Goal: Information Seeking & Learning: Learn about a topic

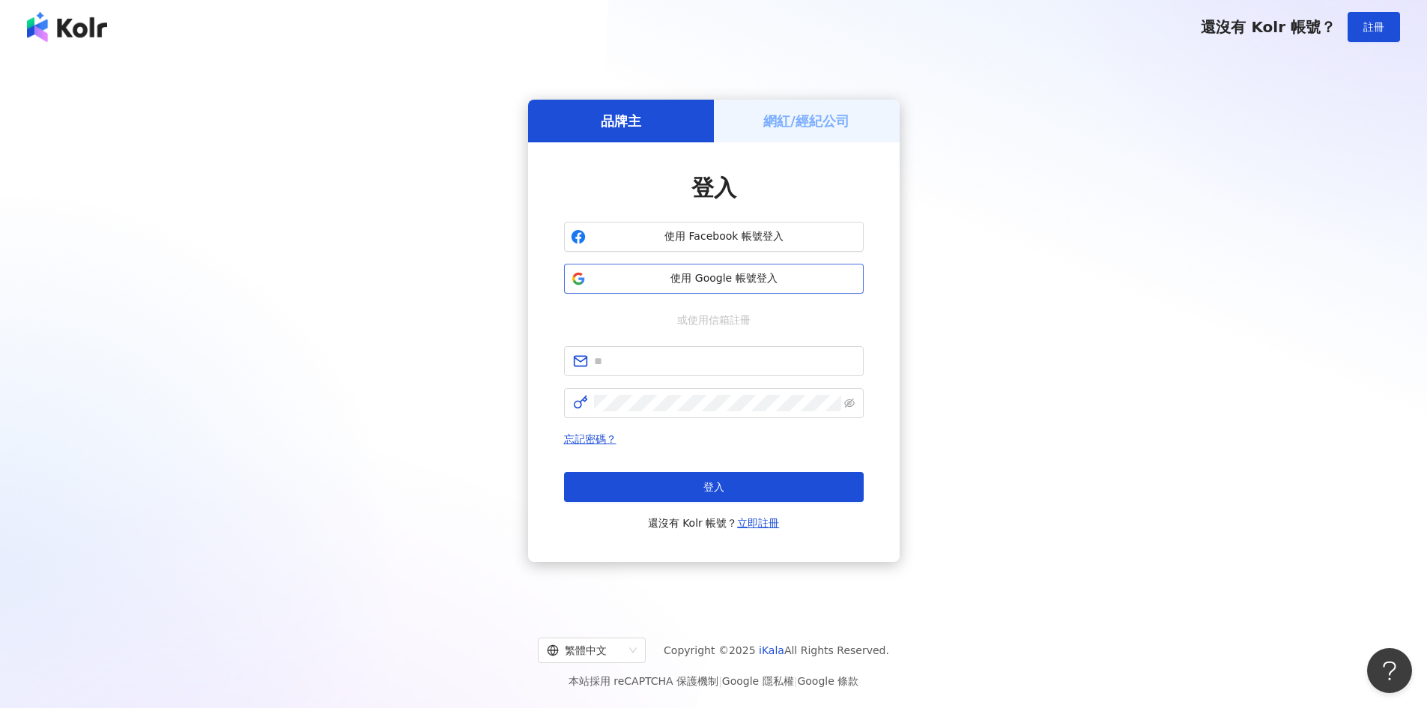
click at [663, 276] on span "使用 Google 帳號登入" at bounding box center [724, 278] width 265 height 15
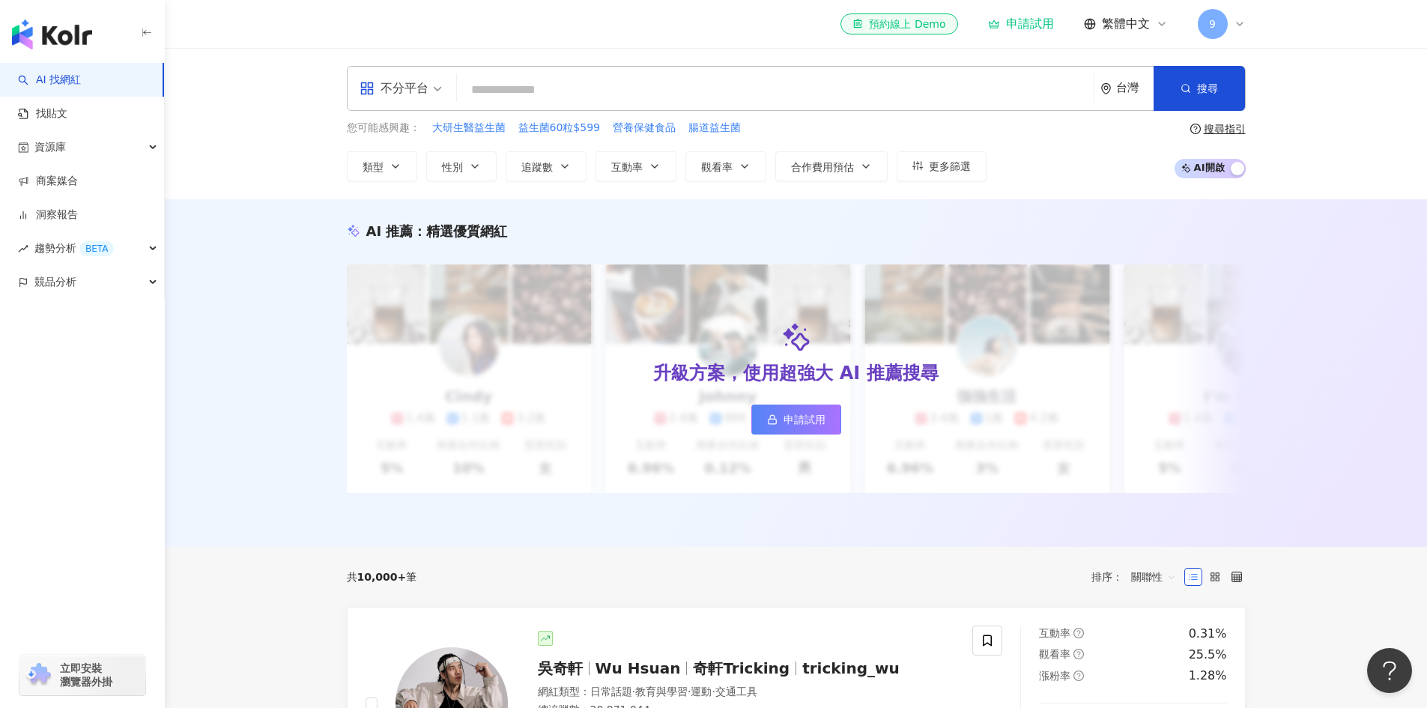
click at [549, 88] on input "search" at bounding box center [775, 90] width 625 height 28
click at [799, 76] on input "search" at bounding box center [775, 90] width 625 height 28
paste input "**********"
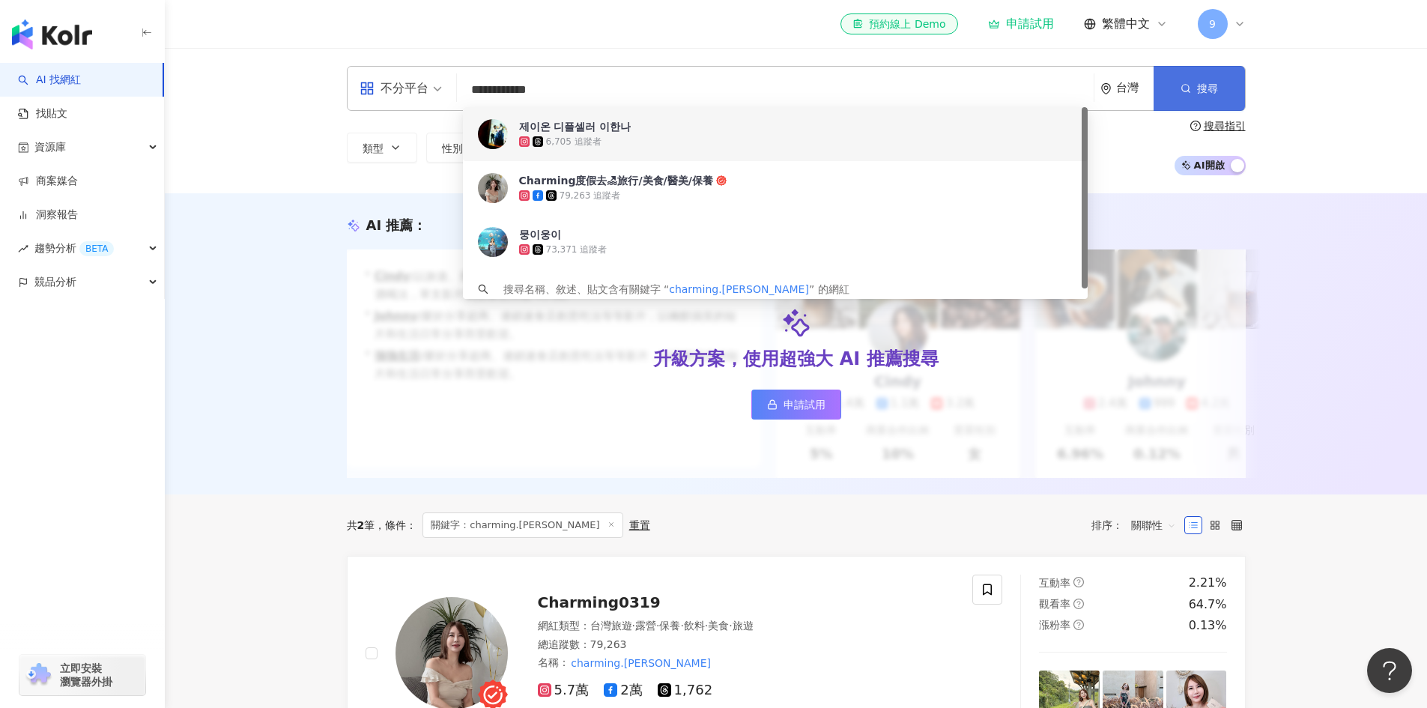
type input "**********"
click at [1216, 94] on span "搜尋" at bounding box center [1207, 88] width 21 height 12
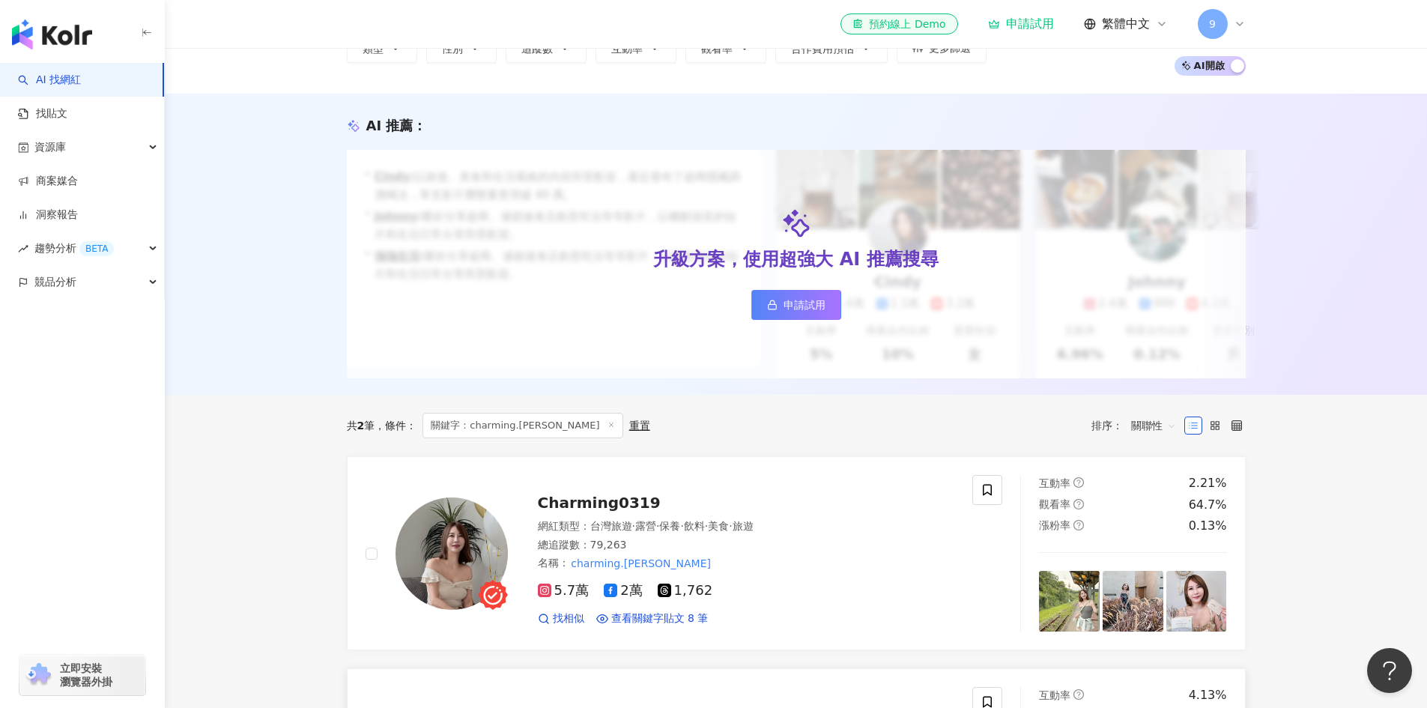
scroll to position [225, 0]
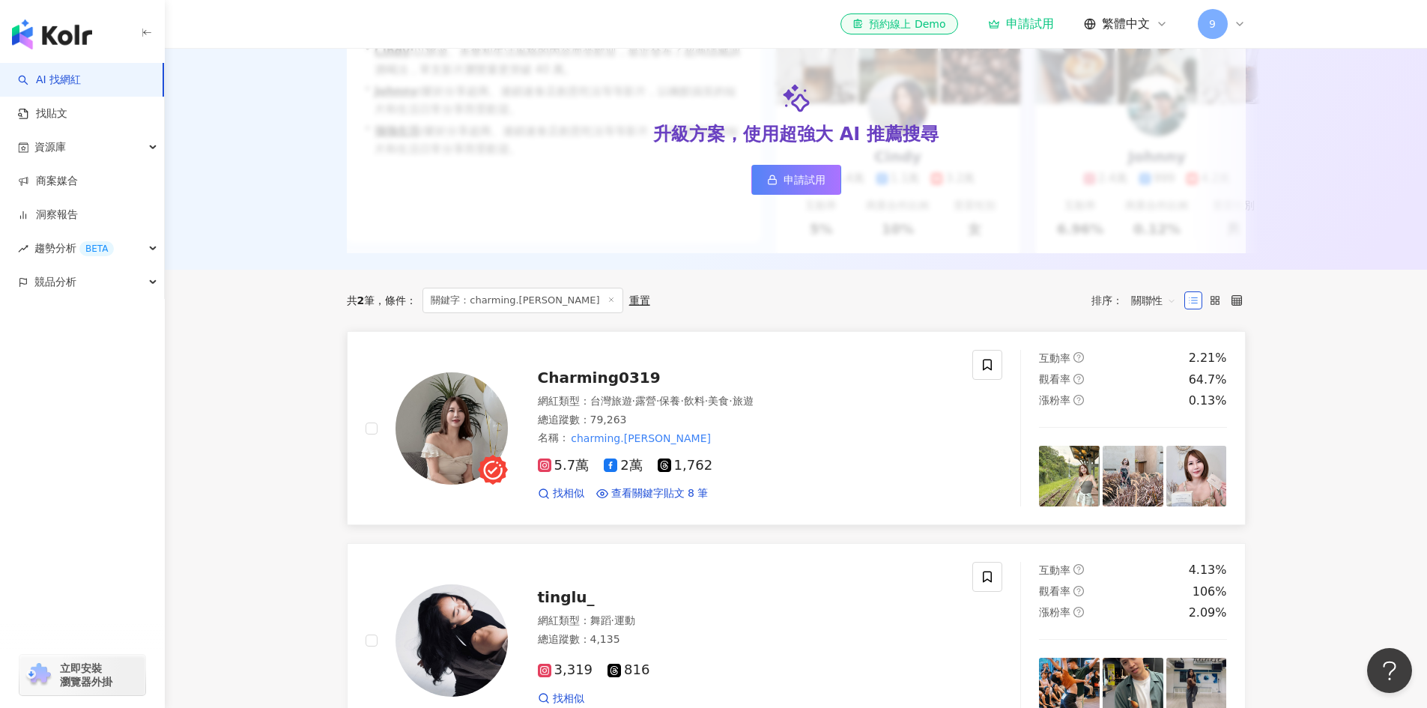
click at [625, 381] on span "Charming0319" at bounding box center [599, 378] width 123 height 18
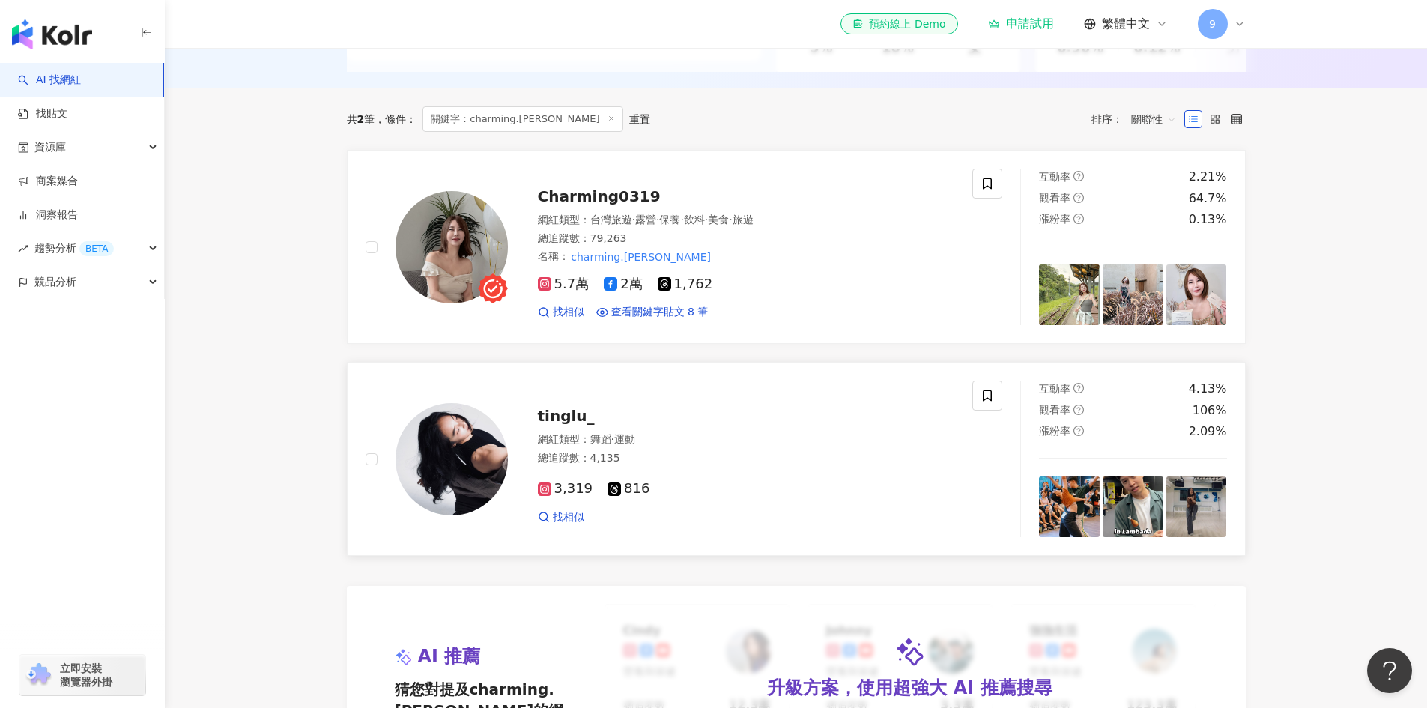
scroll to position [450, 0]
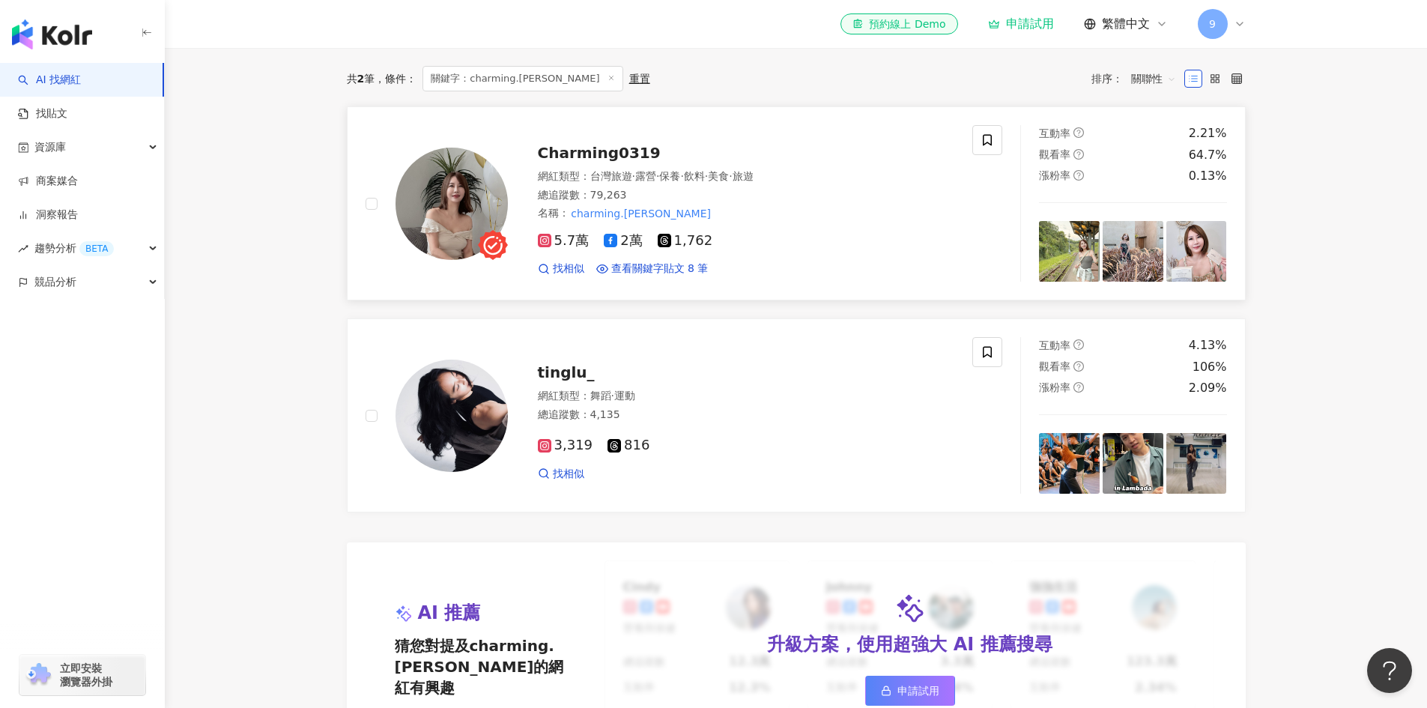
click at [641, 162] on span "Charming0319" at bounding box center [599, 153] width 123 height 18
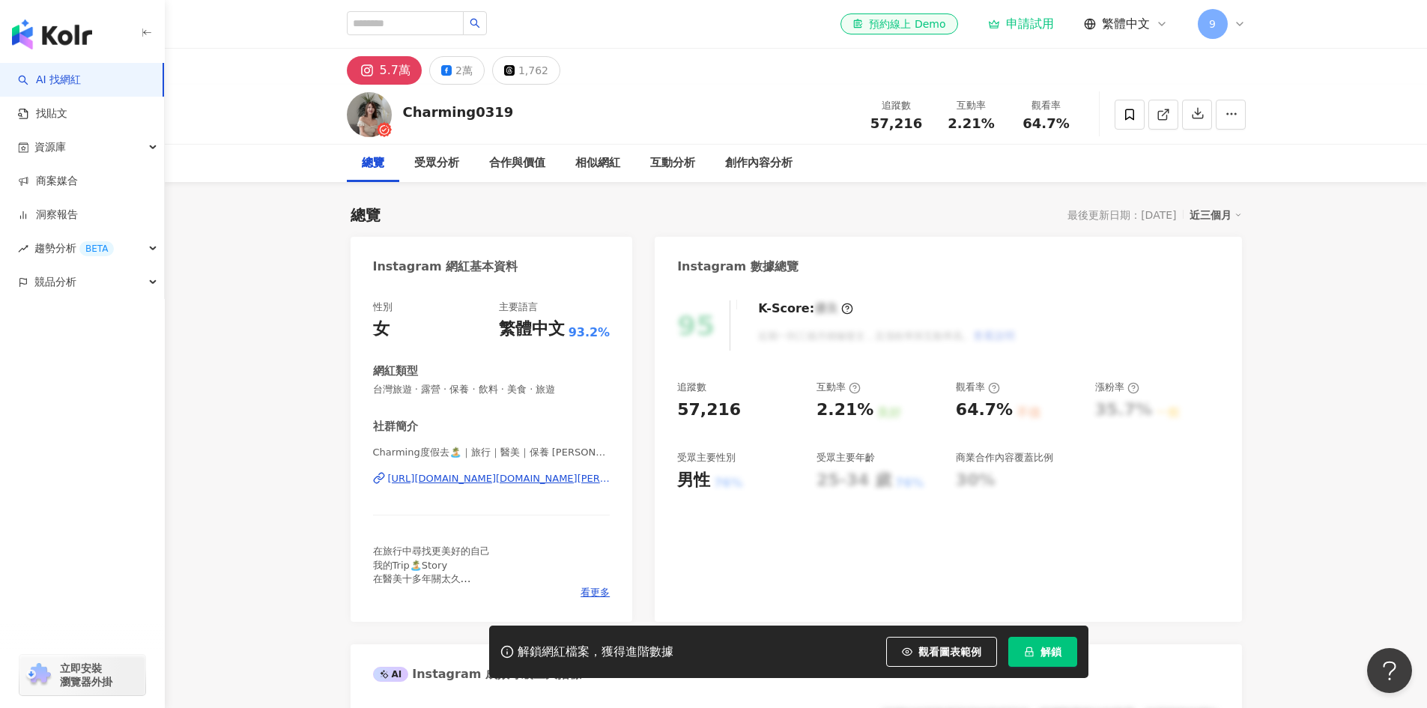
drag, startPoint x: 679, startPoint y: 417, endPoint x: 770, endPoint y: 417, distance: 91.4
click at [770, 417] on div "57,216" at bounding box center [739, 410] width 124 height 23
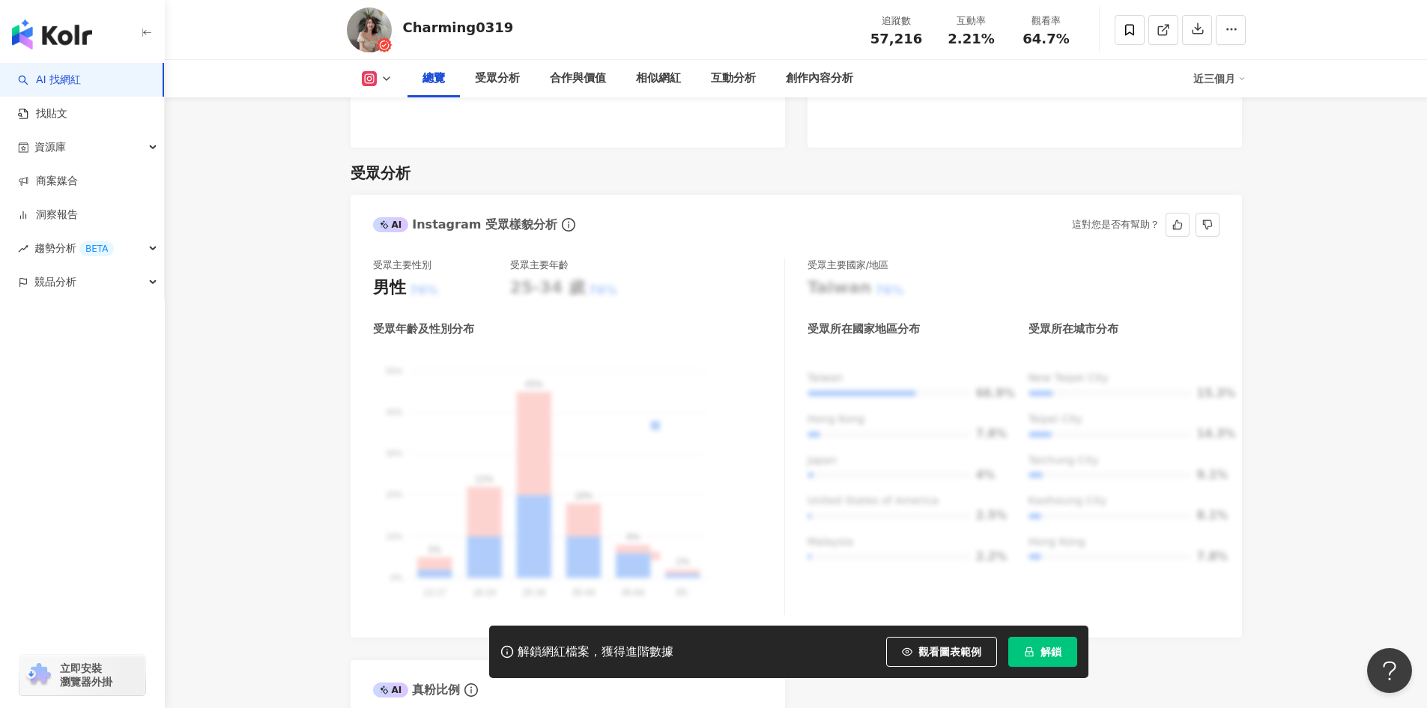
scroll to position [1274, 0]
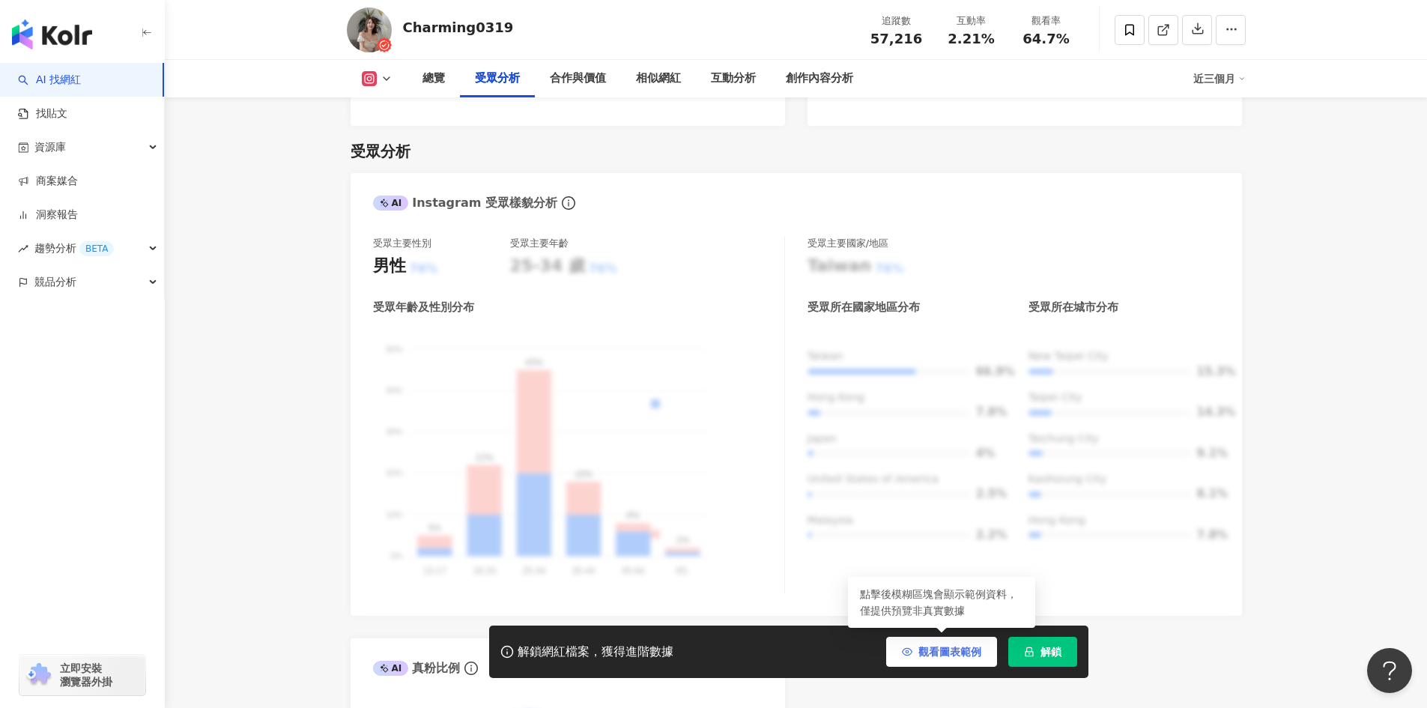
click at [962, 646] on span "觀看圖表範例" at bounding box center [950, 652] width 63 height 12
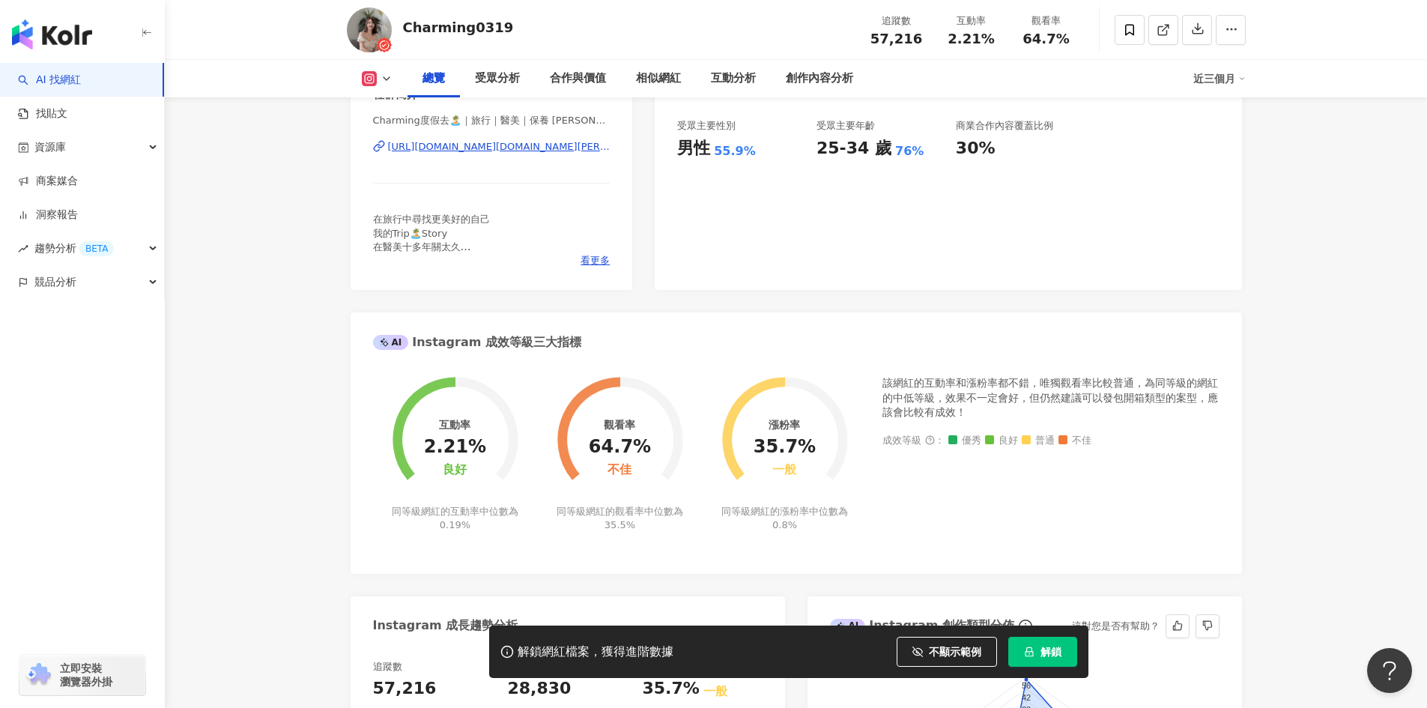
scroll to position [0, 0]
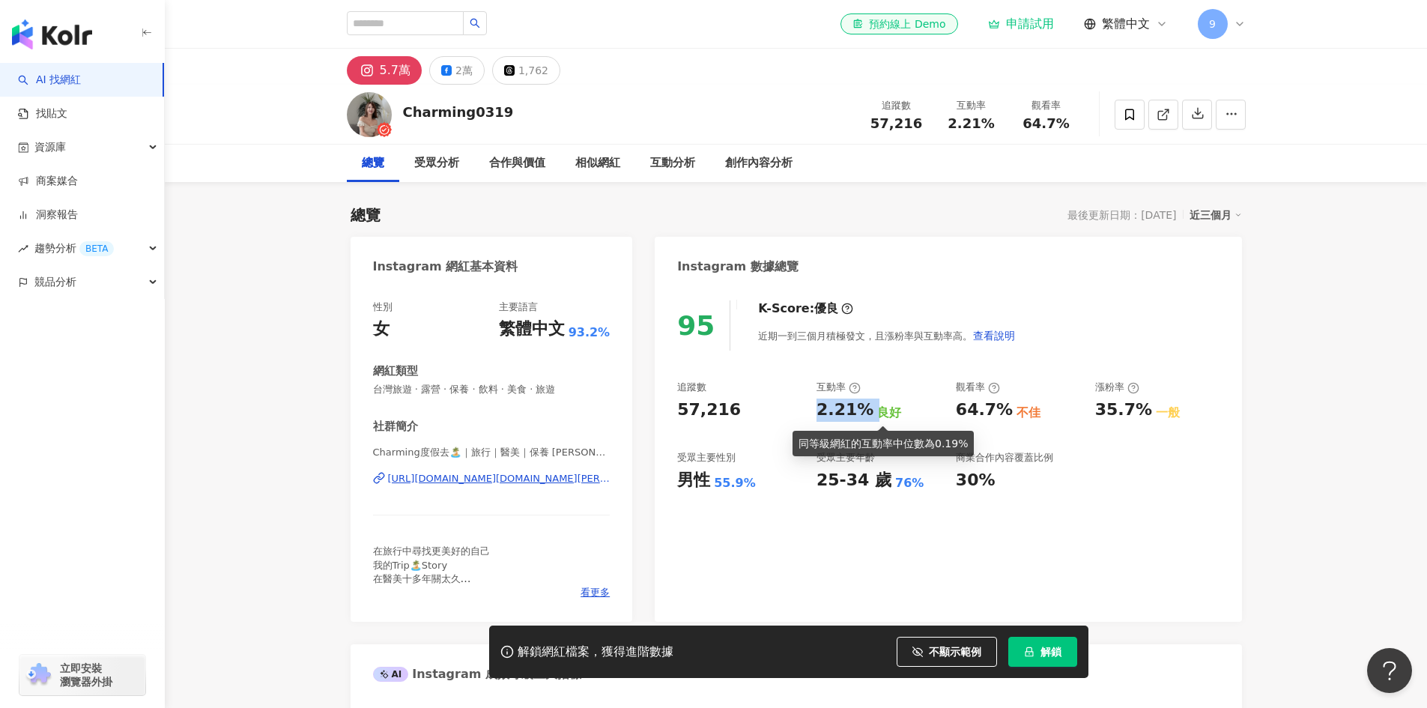
drag, startPoint x: 814, startPoint y: 408, endPoint x: 871, endPoint y: 409, distance: 56.9
click at [871, 409] on div "追蹤數 57,216 互動率 2.21% 良好 觀看率 64.7% 不佳 漲粉率 35.7% 一般 受眾主要性別 男性 55.9% 受眾主要年齡 25-34 …" at bounding box center [948, 436] width 542 height 111
copy div "2.21%"
click at [817, 405] on div "2.21%" at bounding box center [845, 410] width 57 height 23
